Goal: Navigation & Orientation: Find specific page/section

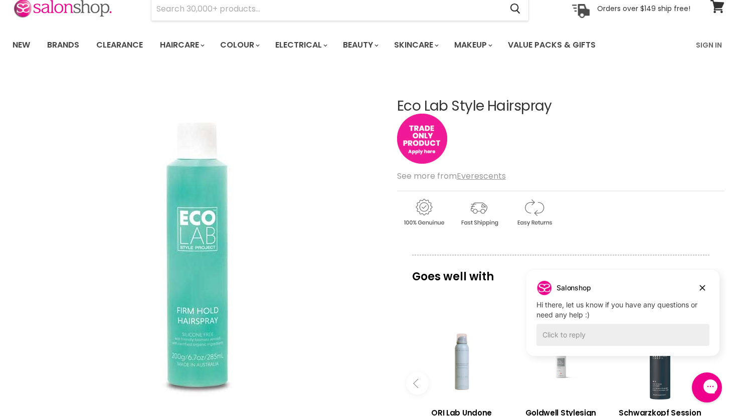
scroll to position [50, 0]
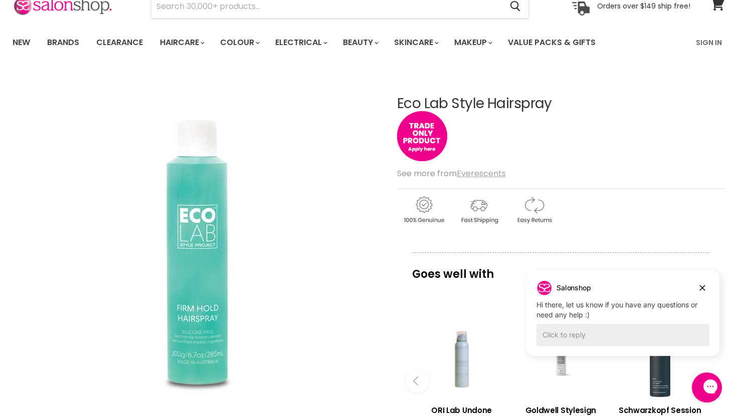
click at [480, 175] on u "Everescents" at bounding box center [481, 174] width 49 height 12
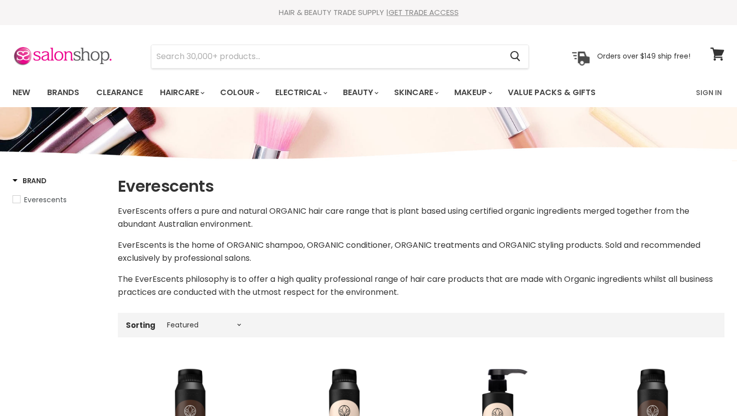
select select "manual"
